Goal: Task Accomplishment & Management: Use online tool/utility

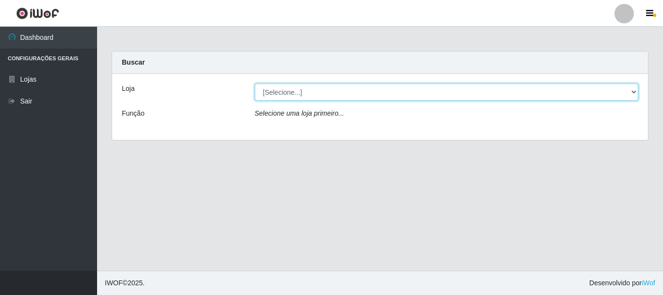
click at [312, 95] on select "[Selecione...] Bemais Supermercados - [GEOGRAPHIC_DATA]" at bounding box center [447, 92] width 384 height 17
select select "249"
click at [255, 84] on select "[Selecione...] Bemais Supermercados - [GEOGRAPHIC_DATA]" at bounding box center [447, 92] width 384 height 17
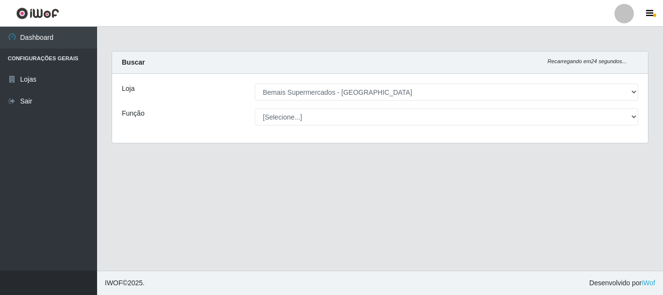
click at [321, 103] on div "Loja [Selecione...] Bemais Supermercados - Três Ruas Função [Selecione...] ASG …" at bounding box center [380, 108] width 536 height 69
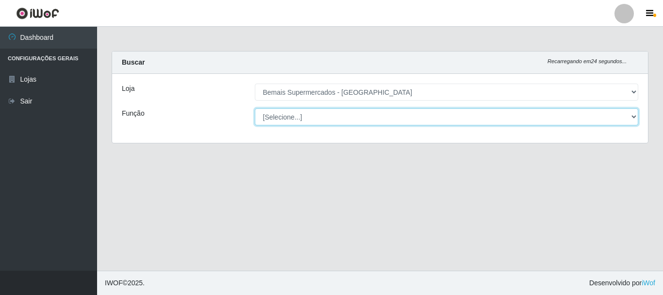
click at [313, 115] on select "[Selecione...] ASG ASG + ASG ++ Auxiliar de Depósito Auxiliar de Depósito + Aux…" at bounding box center [447, 116] width 384 height 17
click at [306, 118] on select "[Selecione...] ASG ASG + ASG ++ Auxiliar de Depósito Auxiliar de Depósito + Aux…" at bounding box center [447, 116] width 384 height 17
drag, startPoint x: 309, startPoint y: 113, endPoint x: 299, endPoint y: 121, distance: 13.2
click at [309, 113] on select "[Selecione...] ASG ASG + ASG ++ Auxiliar de Depósito Auxiliar de Depósito + Aux…" at bounding box center [447, 116] width 384 height 17
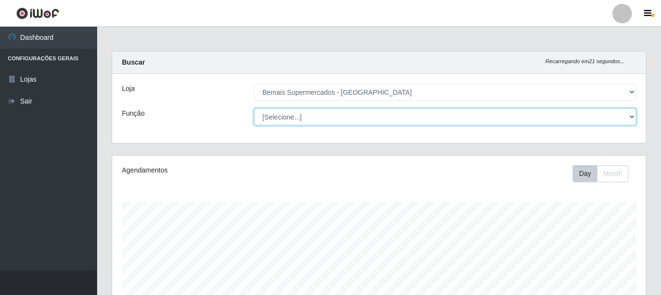
scroll to position [202, 534]
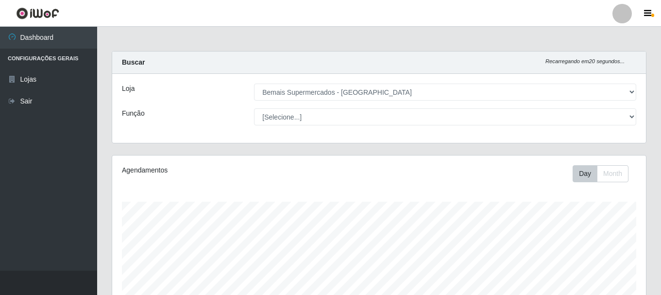
click at [204, 159] on div "Agendamentos Day Month" at bounding box center [379, 256] width 534 height 202
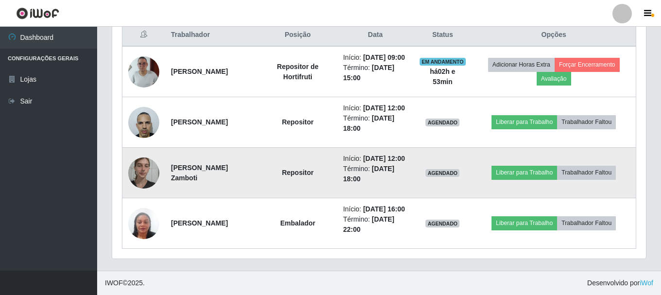
scroll to position [372, 0]
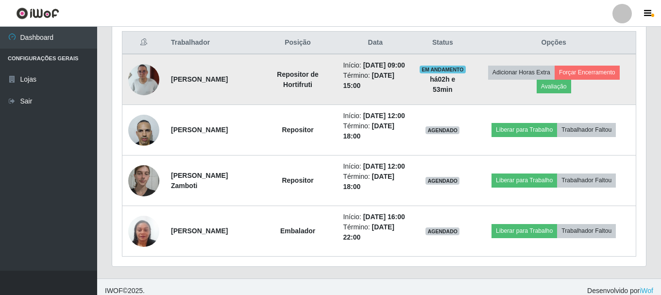
click at [153, 91] on img at bounding box center [143, 79] width 31 height 69
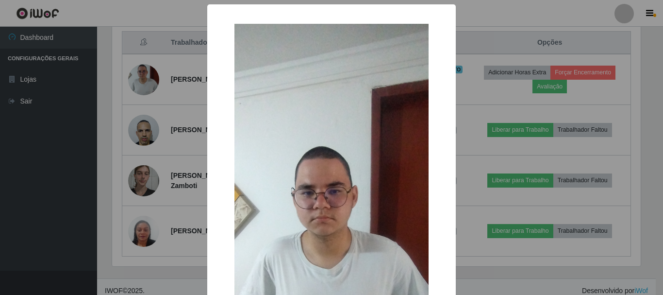
click at [128, 158] on div "× OK Cancel" at bounding box center [331, 147] width 663 height 295
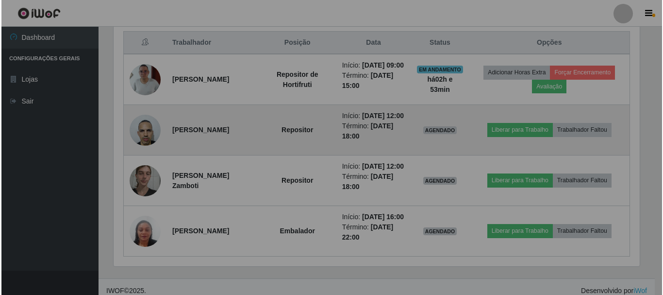
scroll to position [202, 534]
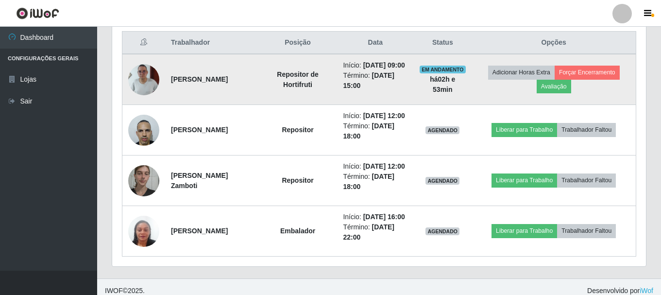
click at [150, 82] on img at bounding box center [143, 79] width 31 height 69
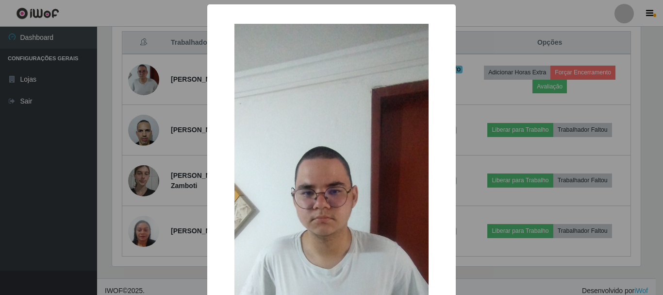
click at [115, 128] on div "× OK Cancel" at bounding box center [331, 147] width 663 height 295
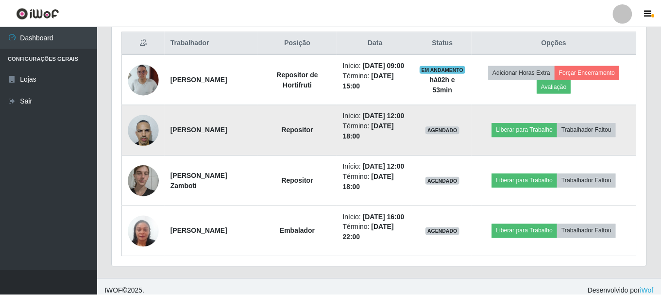
scroll to position [202, 534]
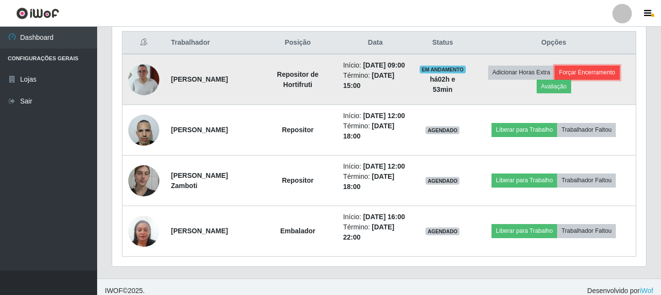
click at [601, 77] on button "Forçar Encerramento" at bounding box center [587, 73] width 65 height 14
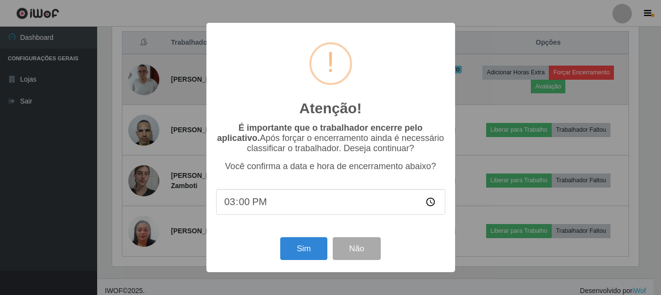
scroll to position [202, 529]
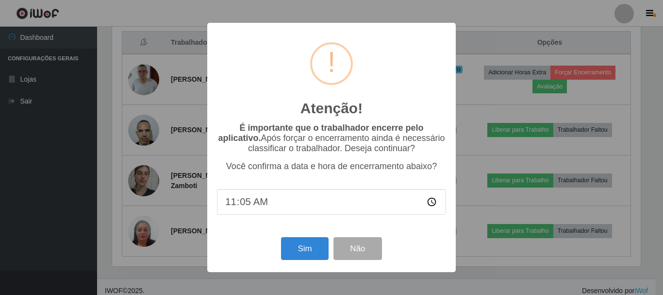
type input "11:53"
click at [306, 246] on button "Sim" at bounding box center [304, 248] width 47 height 23
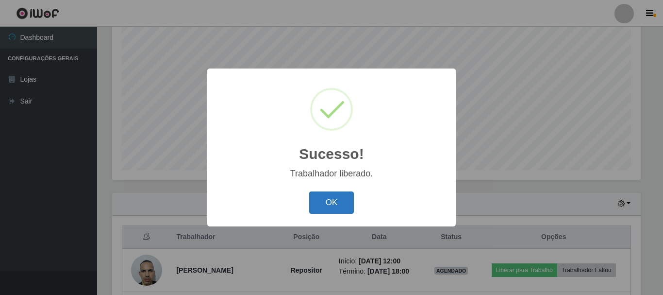
click at [331, 205] on button "OK" at bounding box center [331, 202] width 45 height 23
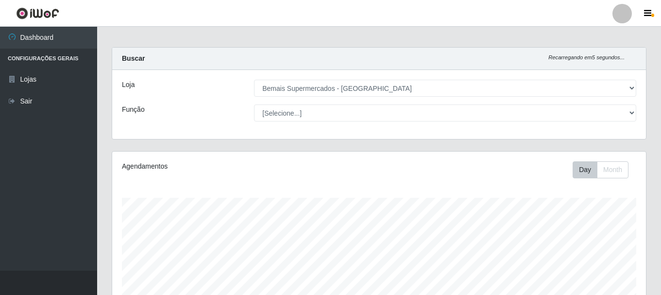
scroll to position [0, 0]
